Goal: Task Accomplishment & Management: Manage account settings

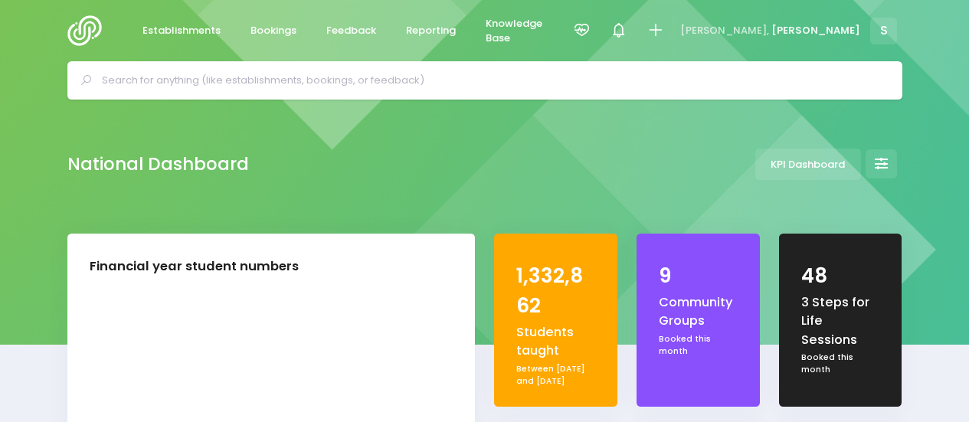
select select "5"
click at [273, 31] on span "Bookings" at bounding box center [274, 30] width 46 height 15
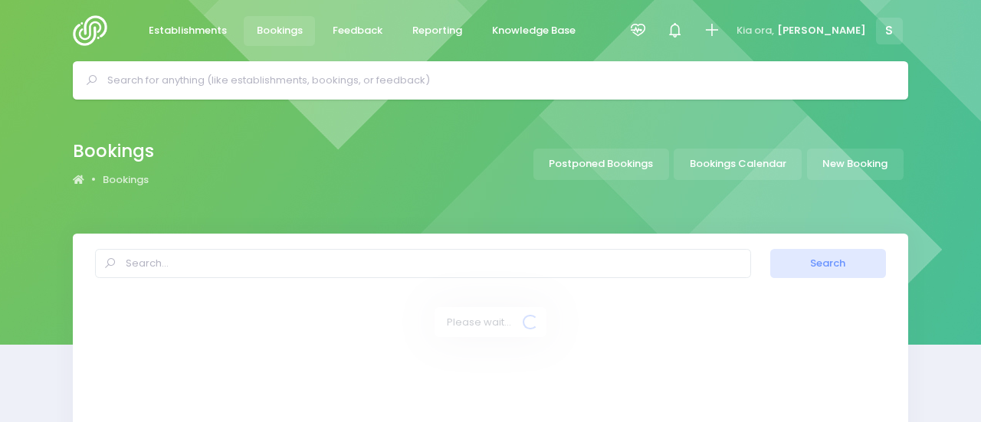
select select "20"
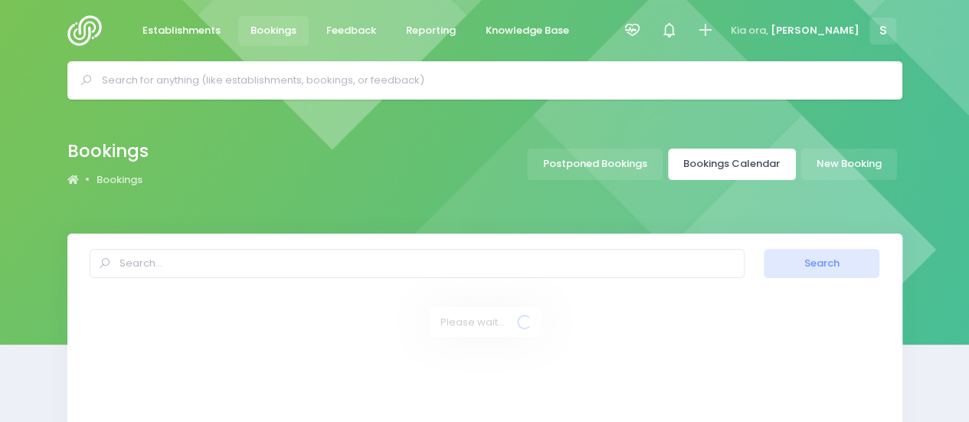
click at [782, 161] on link "Bookings Calendar" at bounding box center [732, 164] width 128 height 31
select select "20"
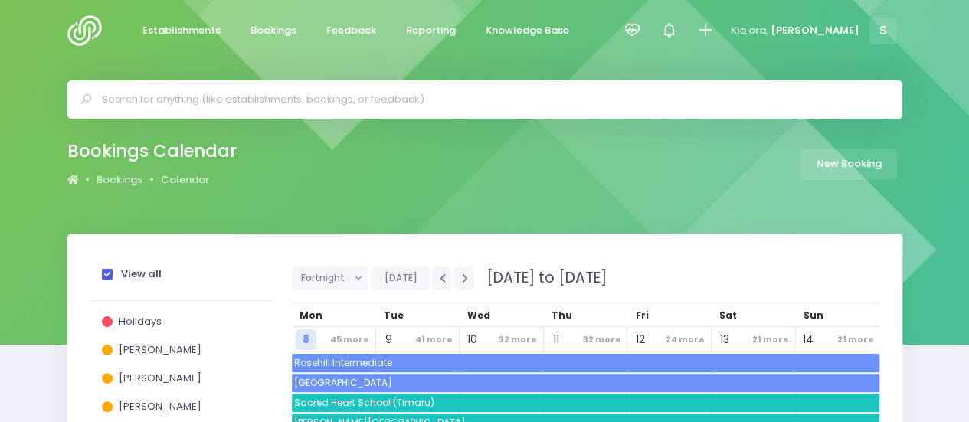
click at [107, 279] on span at bounding box center [107, 274] width 11 height 11
click at [0, 0] on input "View all" at bounding box center [0, 0] width 0 height 0
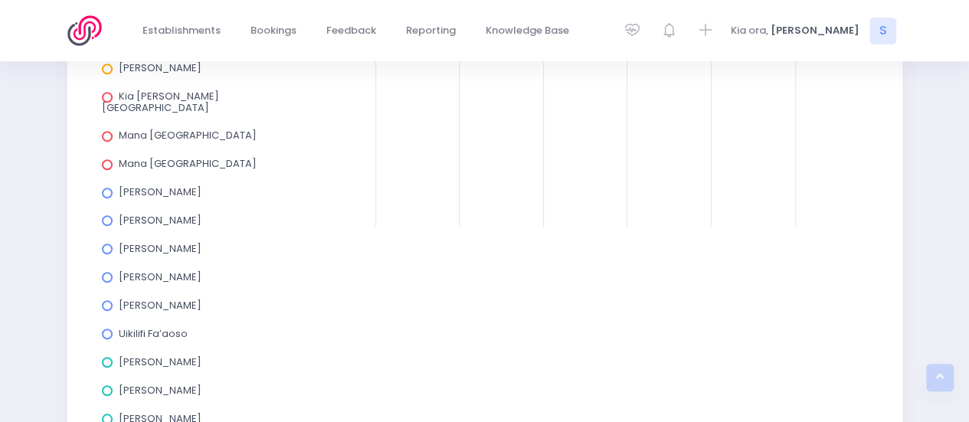
scroll to position [815, 0]
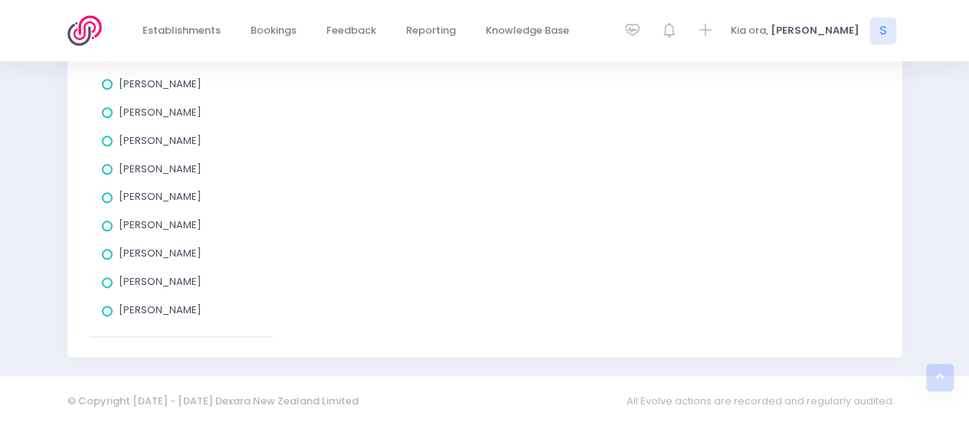
click at [112, 278] on span at bounding box center [107, 282] width 11 height 11
click at [0, 0] on input "[PERSON_NAME]" at bounding box center [0, 0] width 0 height 0
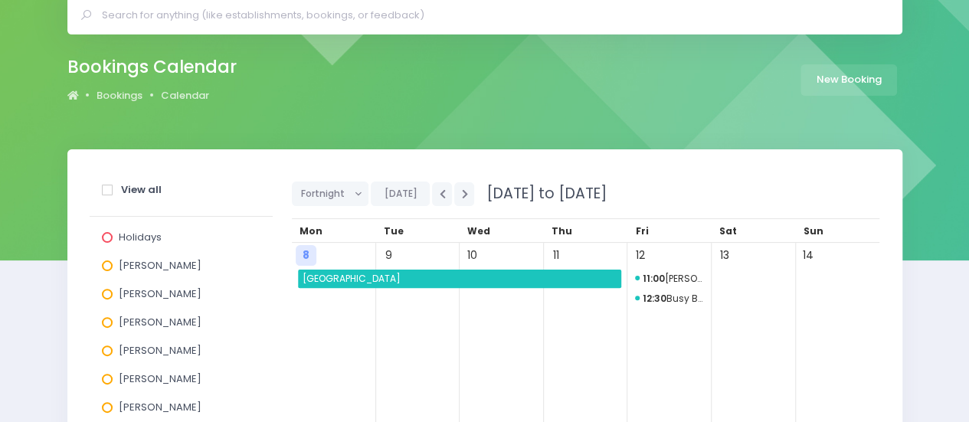
scroll to position [0, 0]
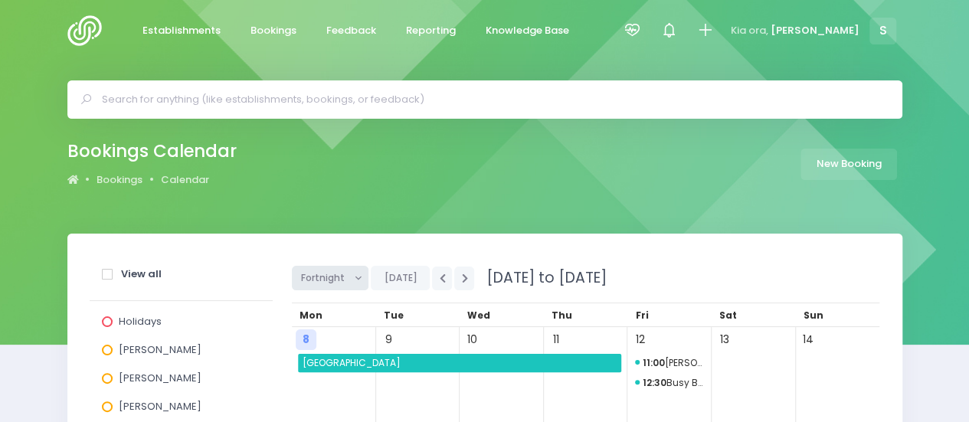
drag, startPoint x: 340, startPoint y: 275, endPoint x: 336, endPoint y: 283, distance: 8.9
click at [341, 275] on span "Fortnight" at bounding box center [325, 278] width 48 height 23
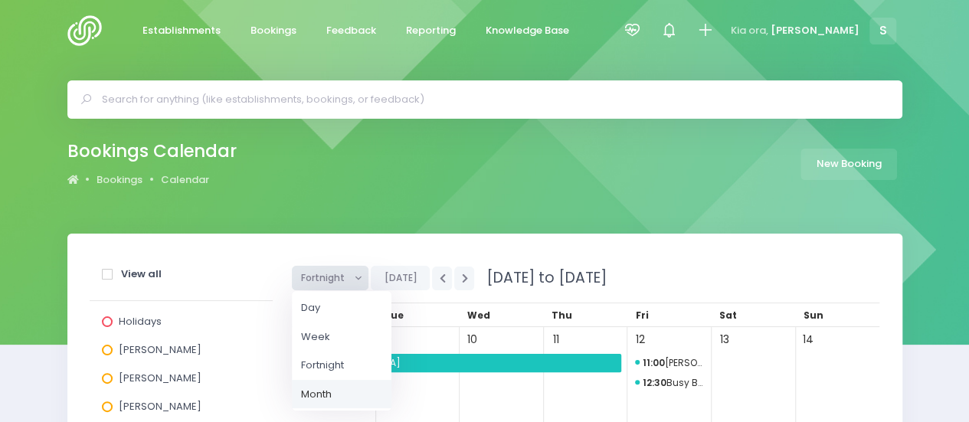
click at [330, 390] on link "Month" at bounding box center [342, 394] width 100 height 29
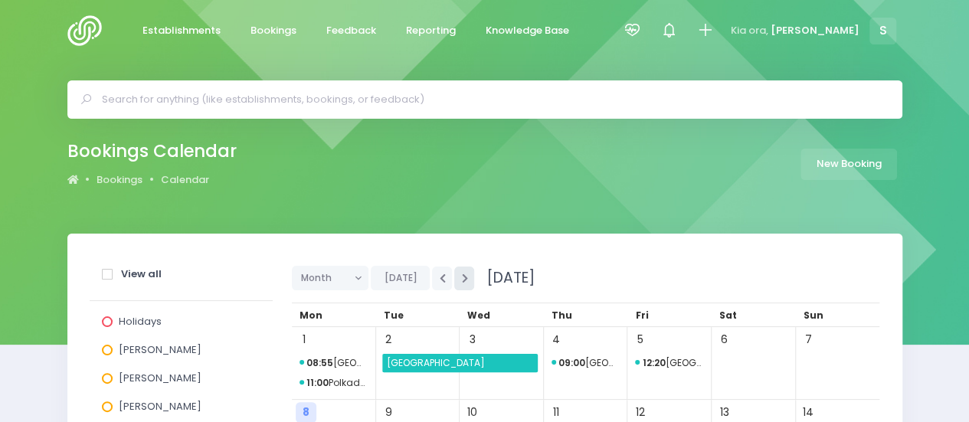
click at [466, 280] on button "button" at bounding box center [464, 279] width 20 height 24
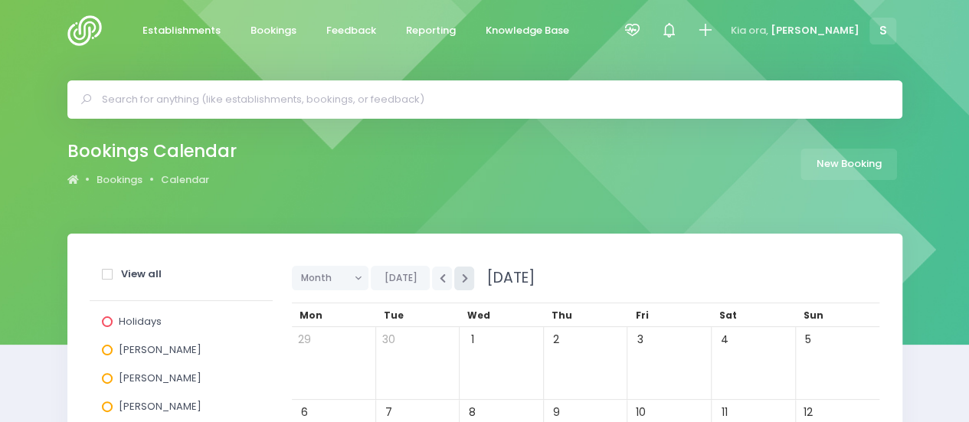
click at [466, 280] on button "button" at bounding box center [464, 279] width 20 height 24
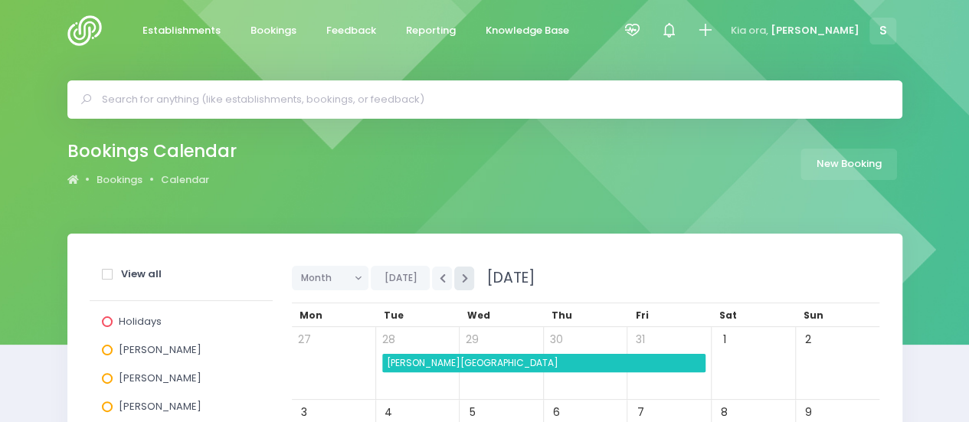
click at [466, 280] on button "button" at bounding box center [464, 279] width 20 height 24
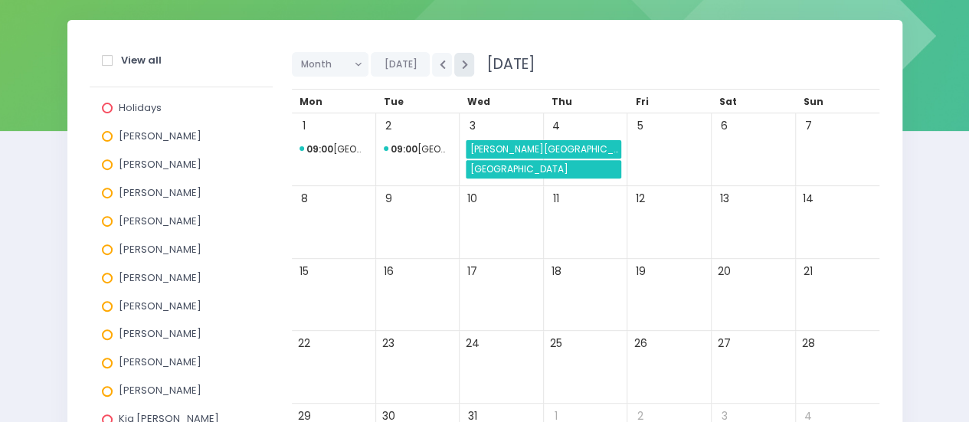
scroll to position [230, 0]
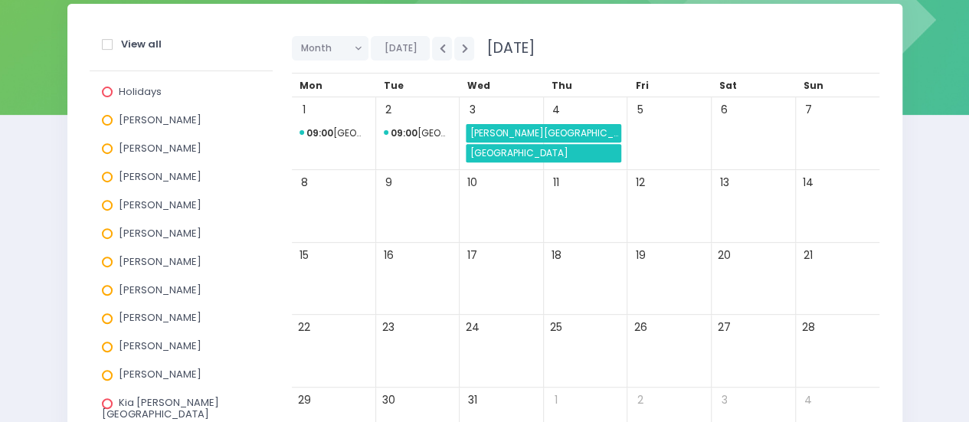
click at [536, 128] on span "Burnside Primary School" at bounding box center [544, 133] width 153 height 18
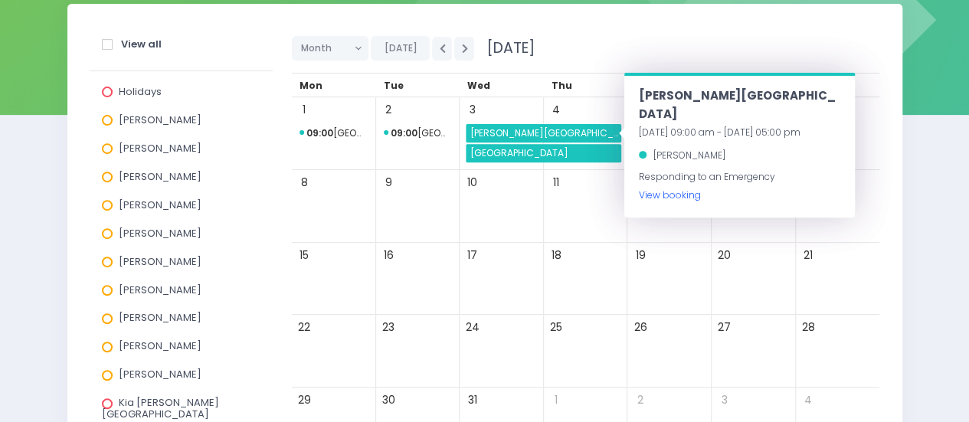
click at [672, 189] on link "View booking" at bounding box center [669, 195] width 62 height 13
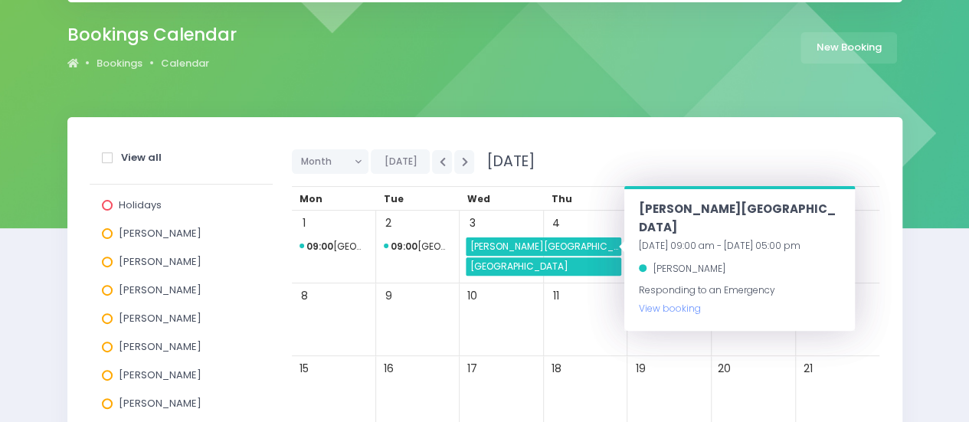
scroll to position [0, 0]
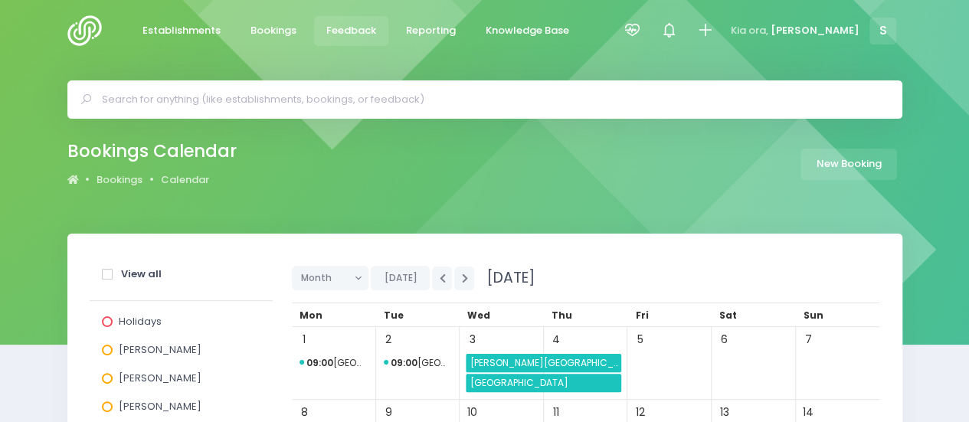
click at [344, 31] on span "Feedback" at bounding box center [351, 30] width 50 height 15
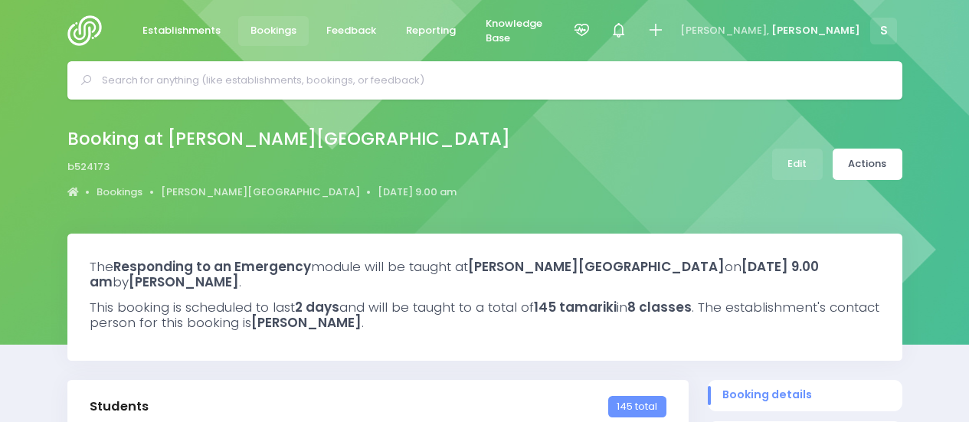
select select "5"
click at [858, 162] on link "Actions" at bounding box center [868, 164] width 70 height 31
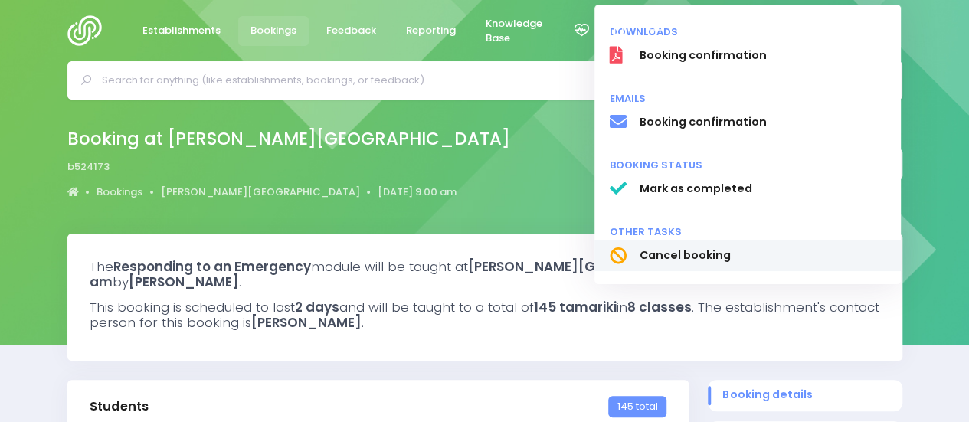
click at [687, 258] on span "Cancel booking" at bounding box center [762, 256] width 247 height 16
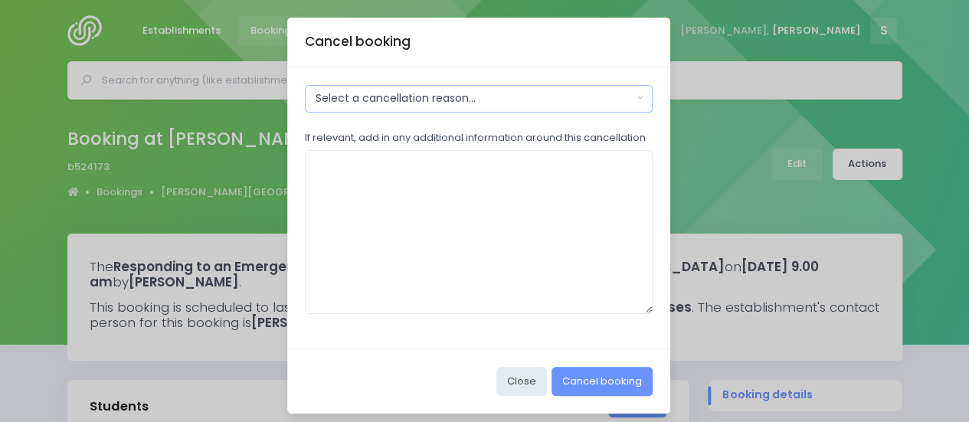
click at [446, 97] on div "Select a cancellation reason..." at bounding box center [474, 98] width 317 height 16
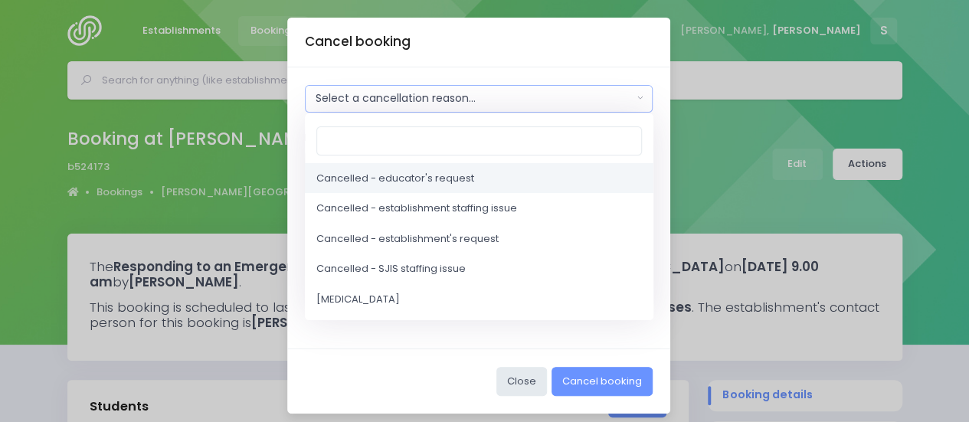
click at [418, 181] on span "Cancelled - educator's request" at bounding box center [395, 178] width 158 height 15
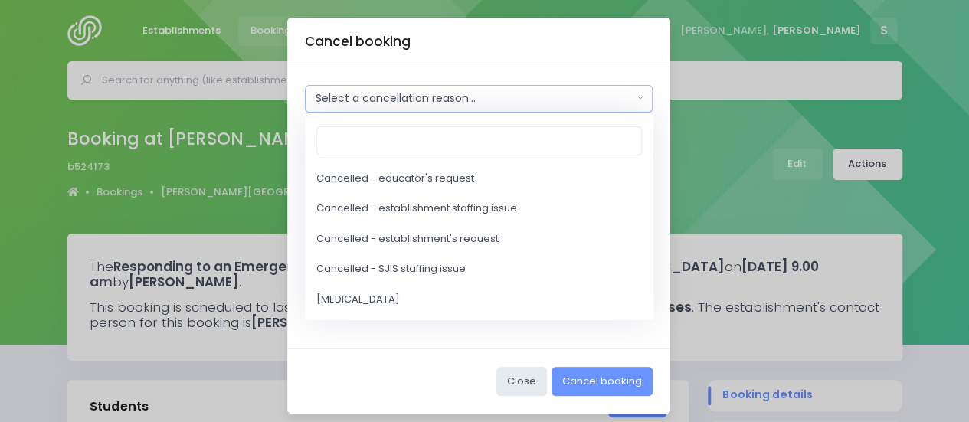
select select "2"
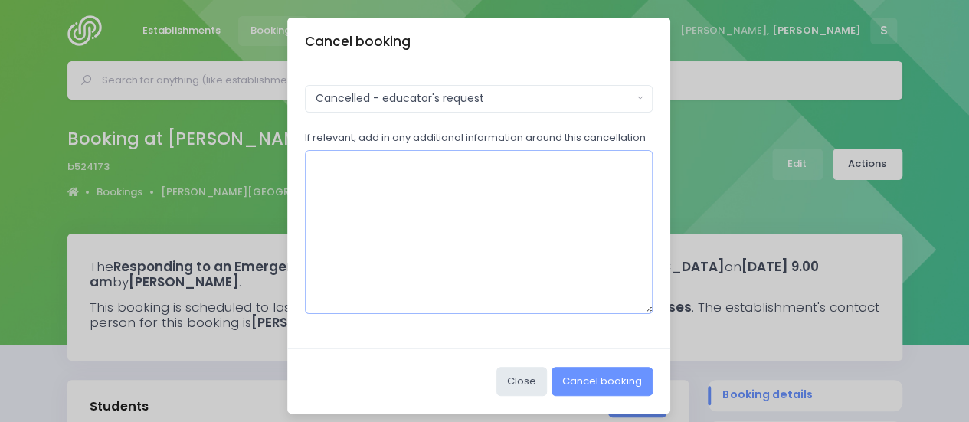
click at [386, 194] on textarea "If relevant, add in any additional information around this cancellation" at bounding box center [479, 232] width 349 height 164
type textarea "Incorrectly entered"
click at [596, 372] on button "Cancel booking" at bounding box center [602, 381] width 101 height 29
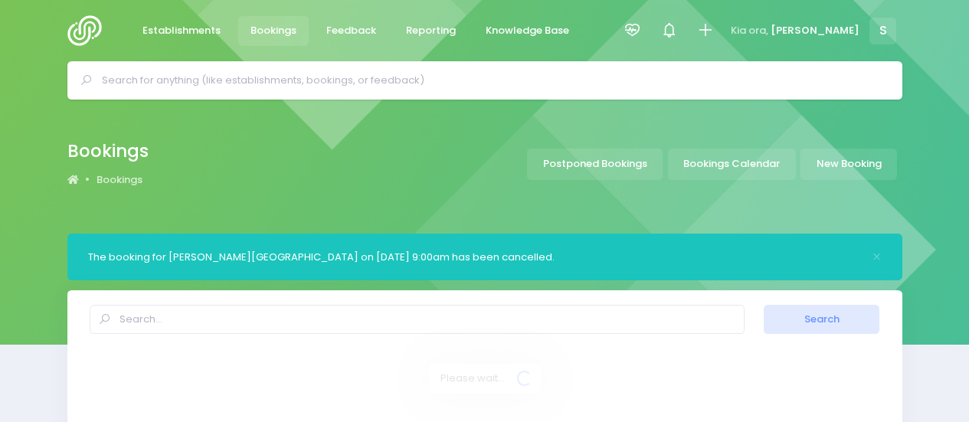
select select "20"
